Goal: Find specific page/section: Find specific page/section

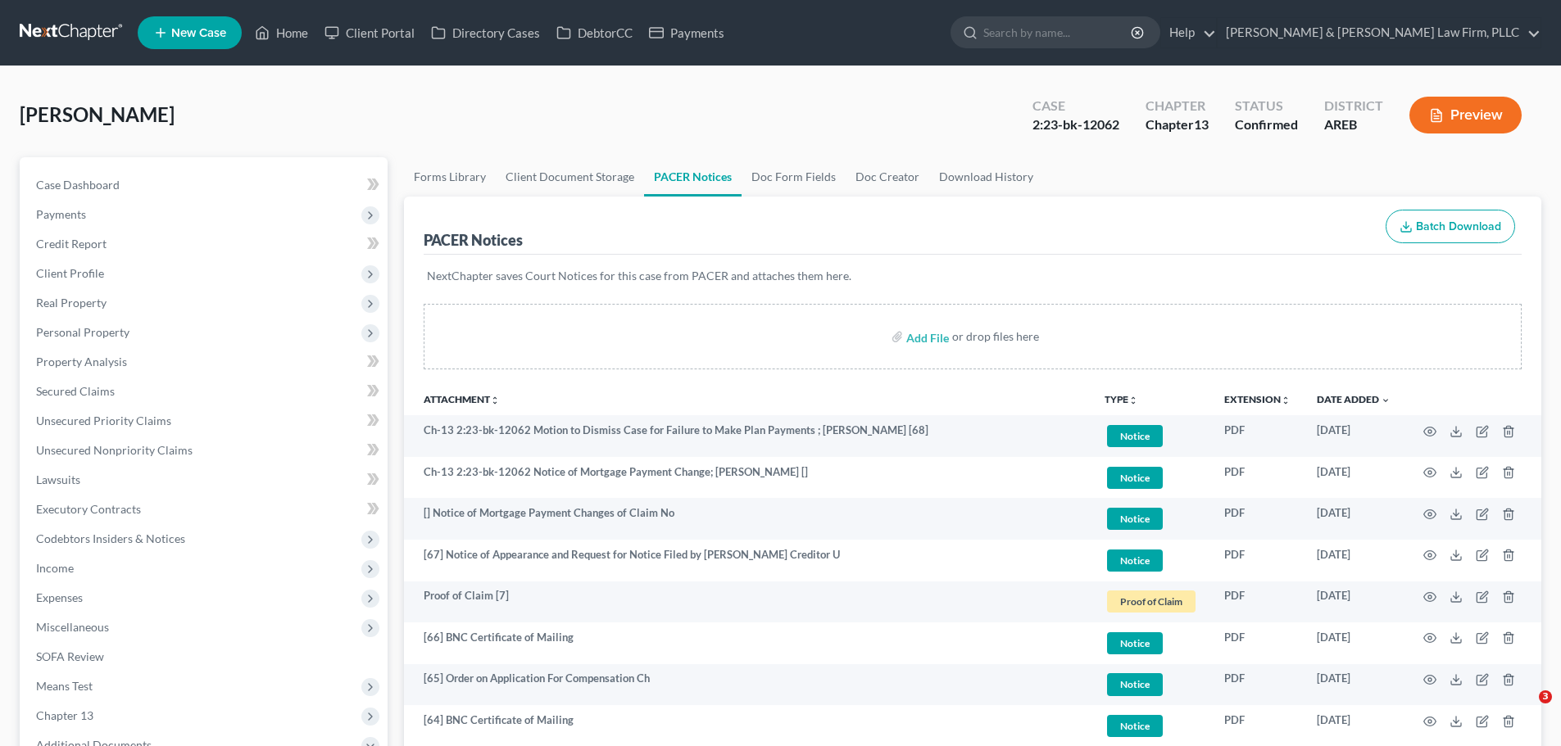
click at [271, 20] on link "Home" at bounding box center [282, 32] width 70 height 29
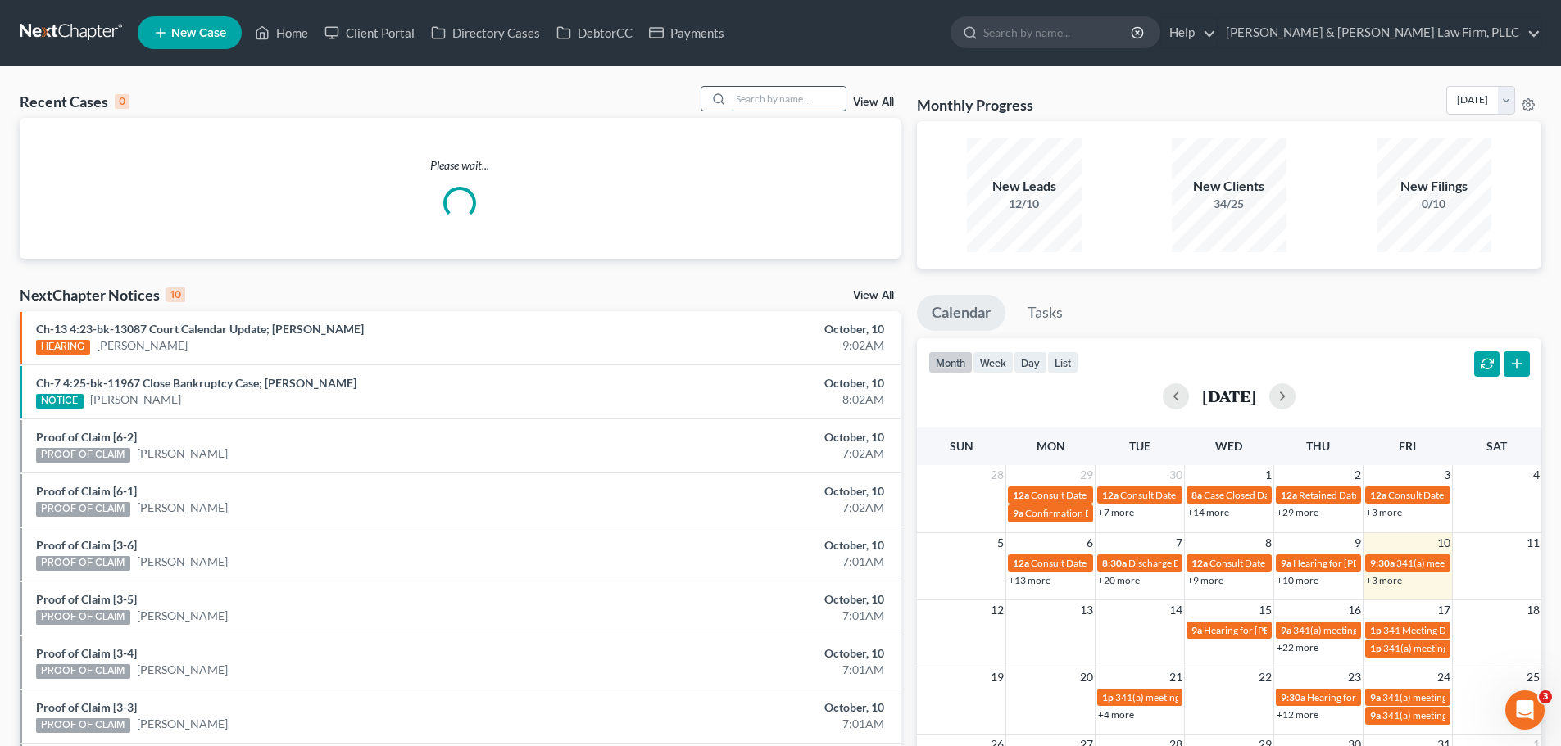
click at [745, 92] on input "search" at bounding box center [788, 99] width 115 height 24
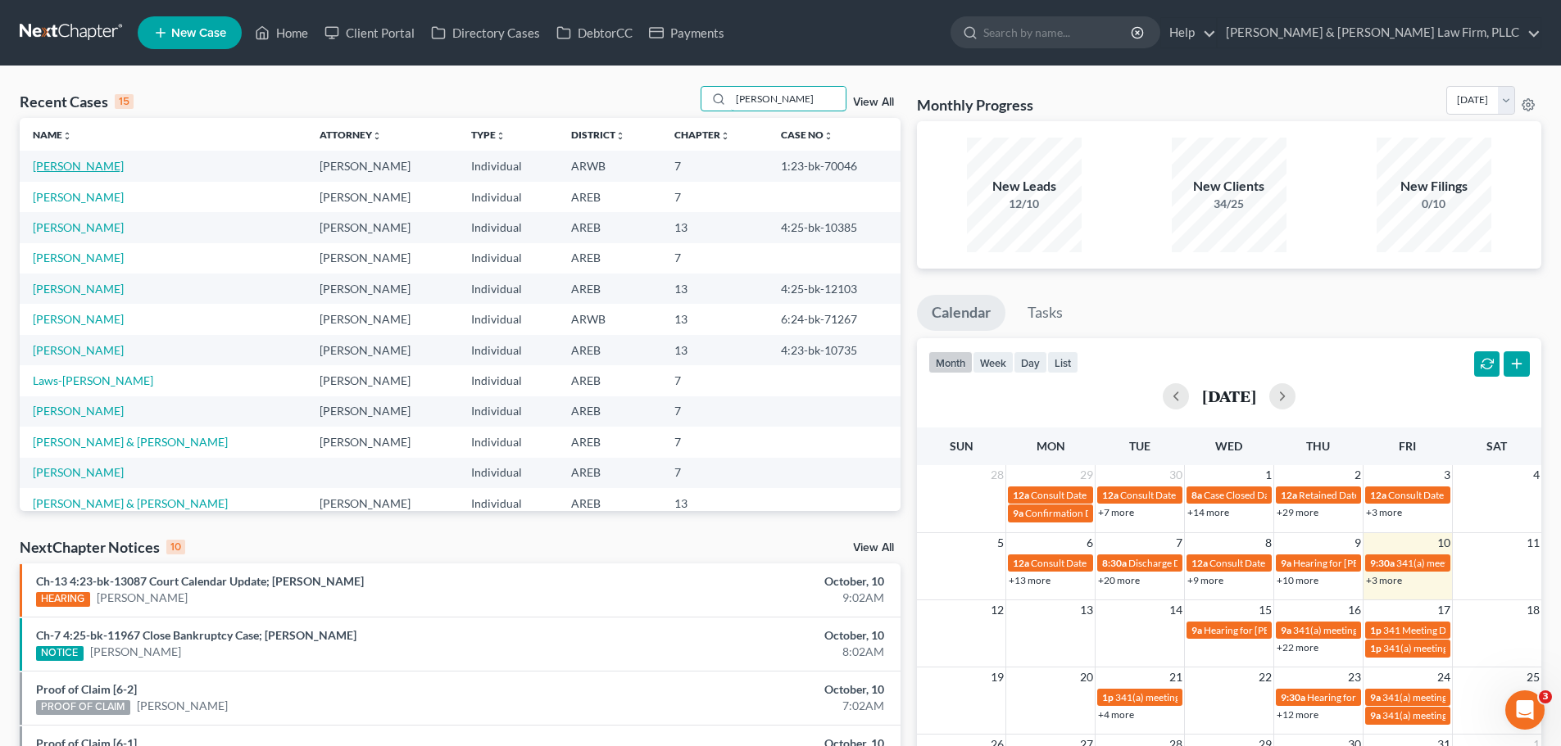
type input "[PERSON_NAME]"
click at [108, 161] on link "[PERSON_NAME]" at bounding box center [78, 166] width 91 height 14
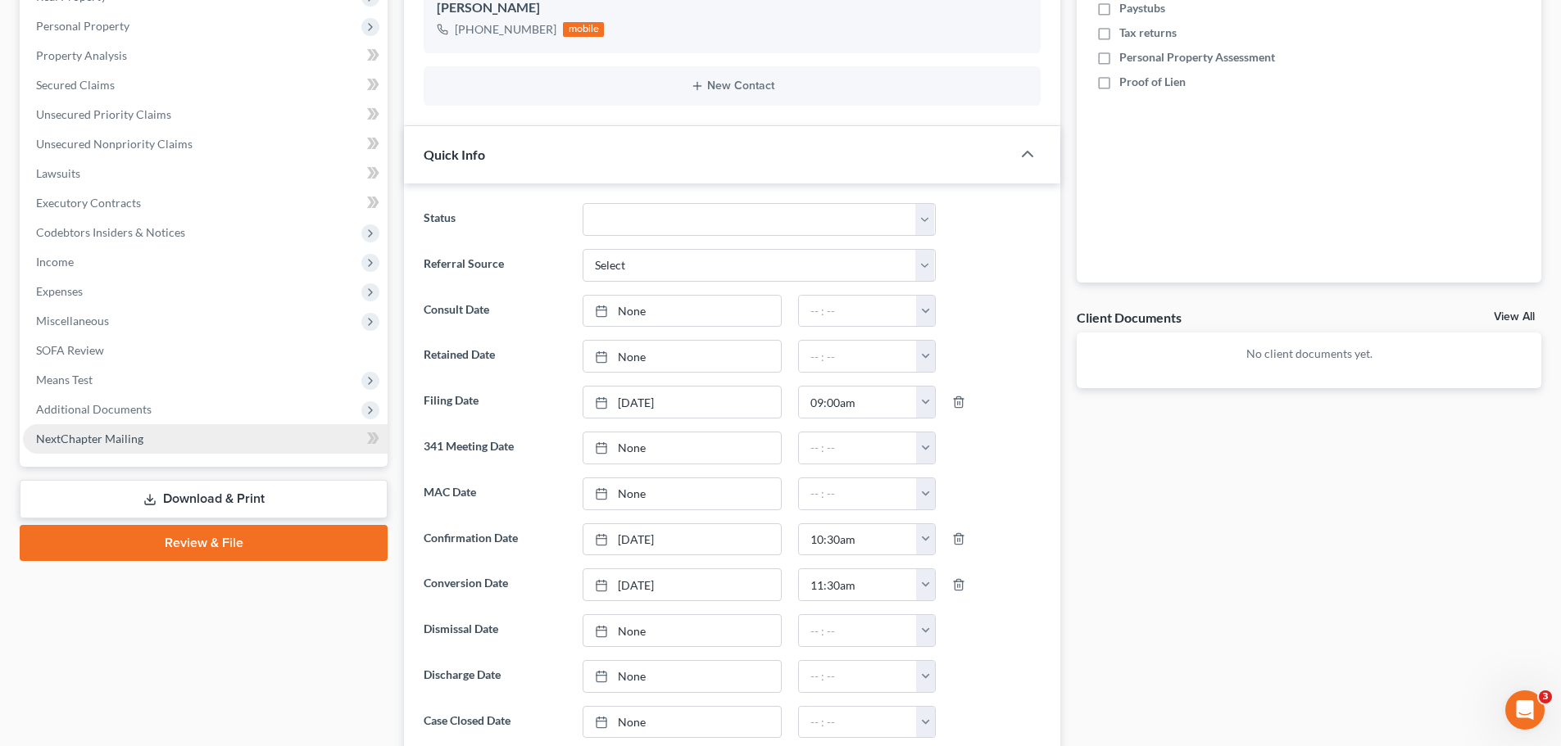
scroll to position [492, 0]
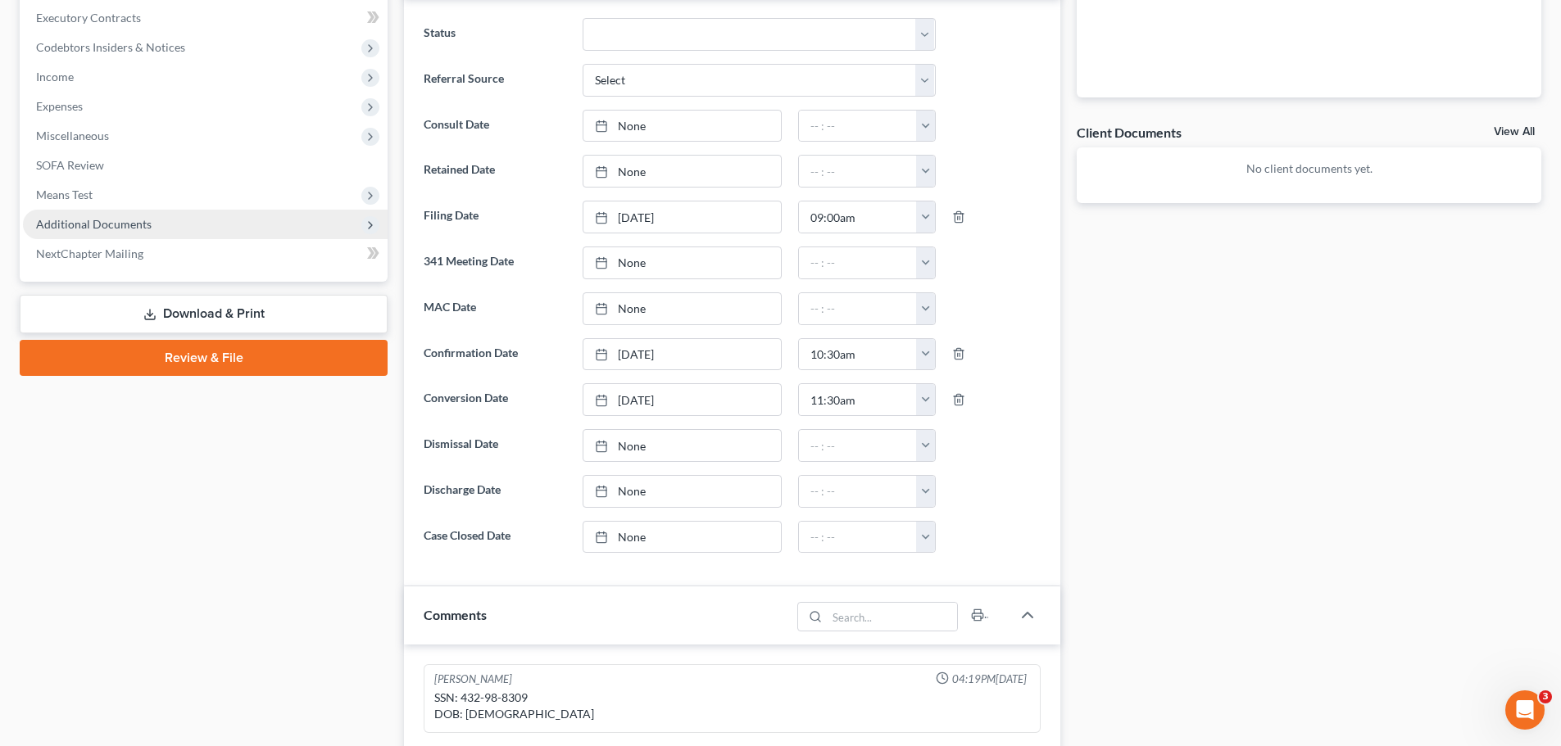
click at [129, 219] on span "Additional Documents" at bounding box center [94, 224] width 116 height 14
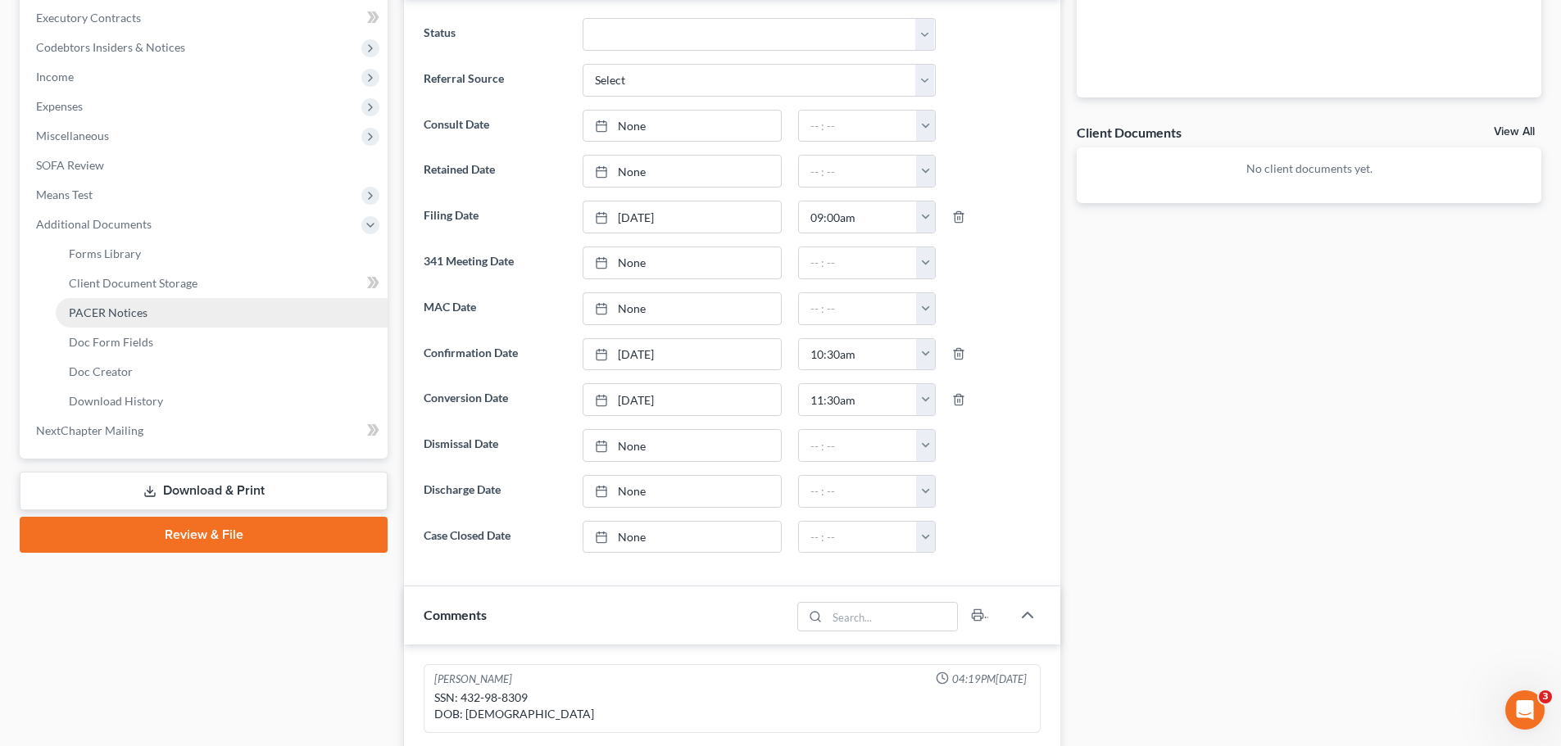
click at [160, 301] on link "PACER Notices" at bounding box center [222, 312] width 332 height 29
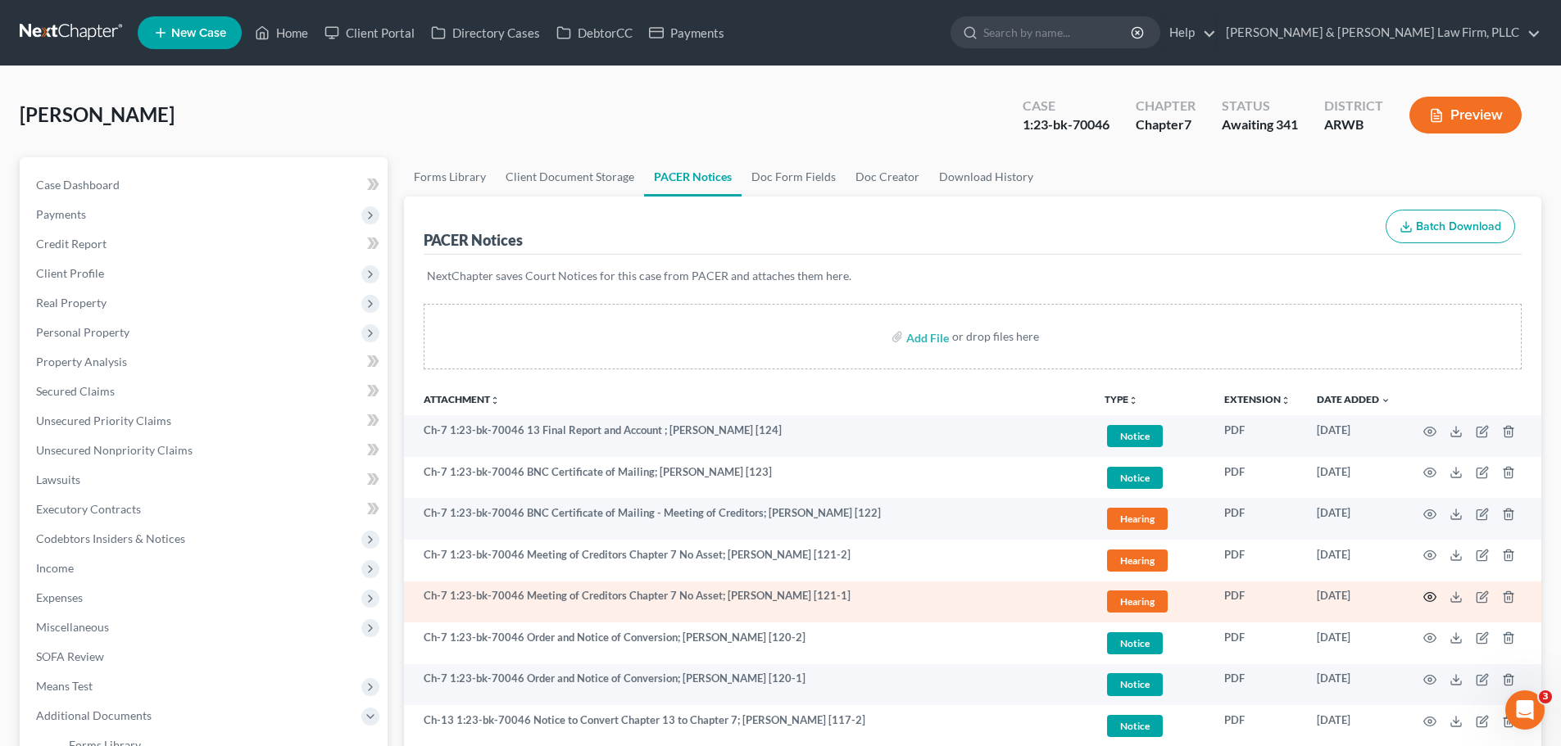
click at [1430, 603] on icon "button" at bounding box center [1429, 597] width 13 height 13
